Goal: Obtain resource: Download file/media

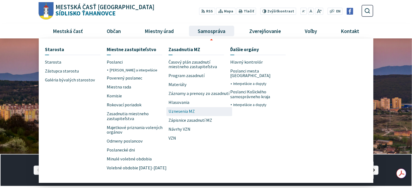
click at [184, 112] on span "Uznesenia MZ" at bounding box center [181, 111] width 26 height 9
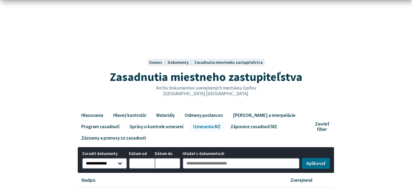
scroll to position [81, 0]
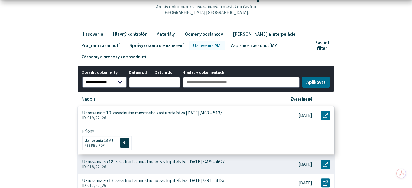
click at [161, 111] on p "Uznesenia z 19. zasadnutia miestneho zastupiteľstva [DATE] /463 – 513/" at bounding box center [152, 113] width 140 height 6
click at [113, 145] on span "Uznesenia 19MZ Veľkosť a typ súboru 438 KB / PDF" at bounding box center [99, 142] width 29 height 13
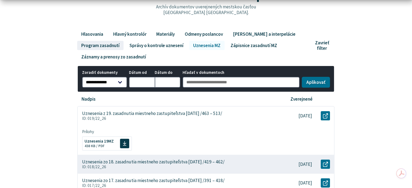
click at [111, 47] on link "Program zasadnutí" at bounding box center [100, 45] width 46 height 9
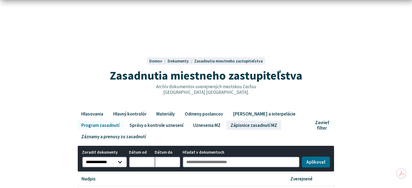
scroll to position [108, 0]
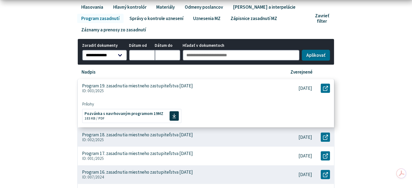
click at [183, 86] on p "Program 19. zasadnutia miestneho zastupiteľstva 03. 09. 2025" at bounding box center [137, 86] width 111 height 6
click at [137, 116] on span "Pozvánka s navrhovaným programom 19MZ Veľkosť a typ súboru 183 KB / PDF" at bounding box center [124, 115] width 79 height 13
click at [131, 120] on span "Pozvánka s navrhovaným programom 19MZ Veľkosť a typ súboru 183 KB / PDF" at bounding box center [124, 115] width 79 height 13
